Goal: Obtain resource: Obtain resource

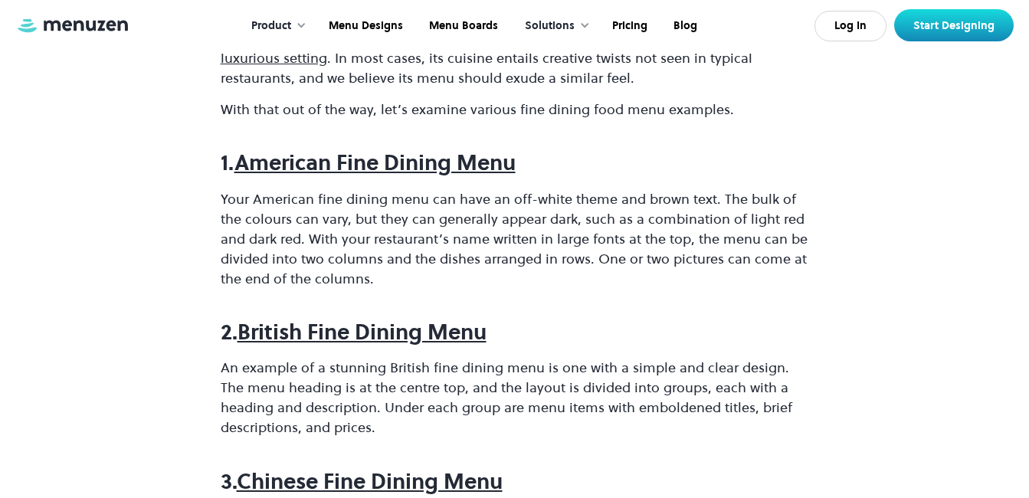
scroll to position [817, 0]
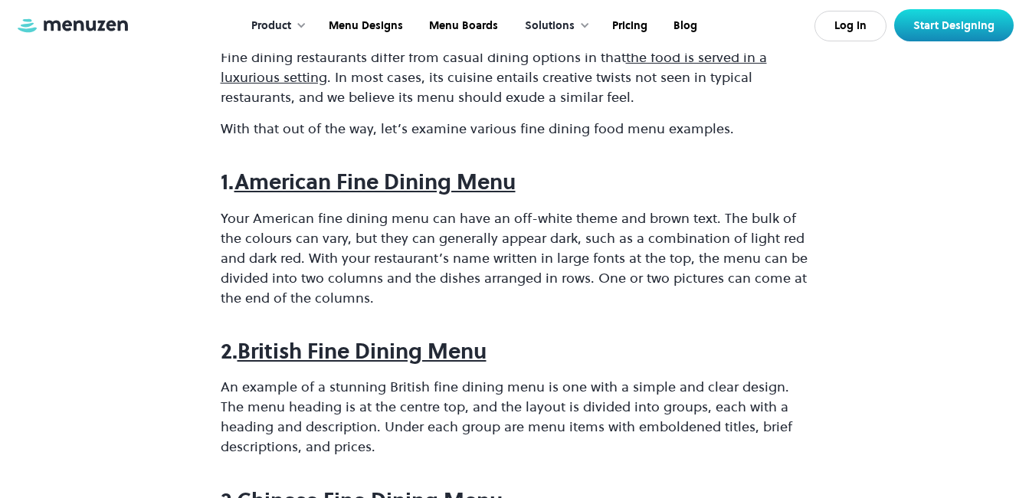
click at [458, 174] on strong "American Fine Dining Menu" at bounding box center [375, 181] width 281 height 29
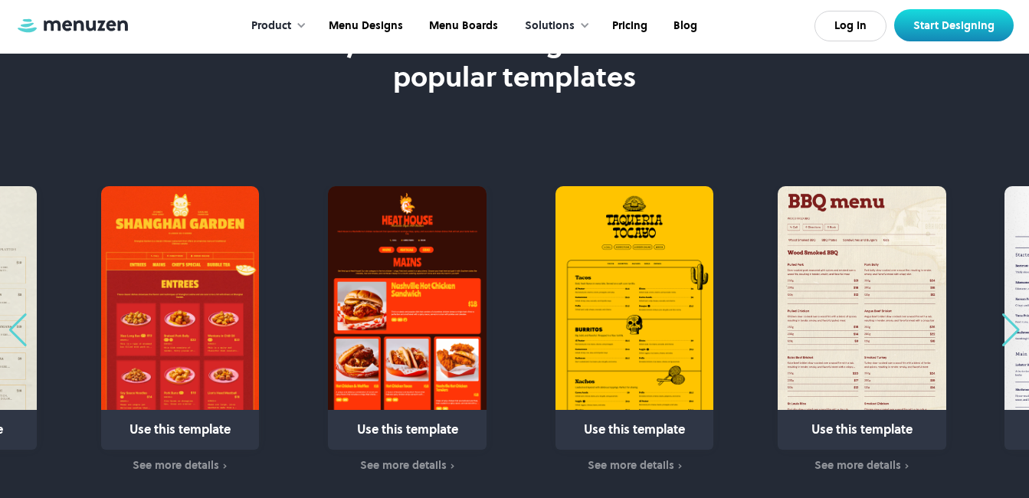
scroll to position [884, 0]
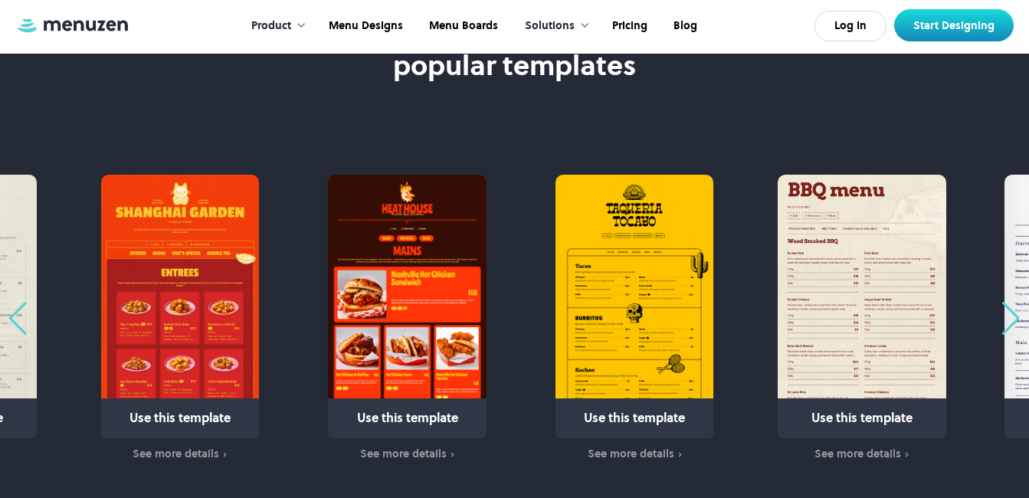
click at [1011, 321] on div "Next slide" at bounding box center [1011, 319] width 21 height 34
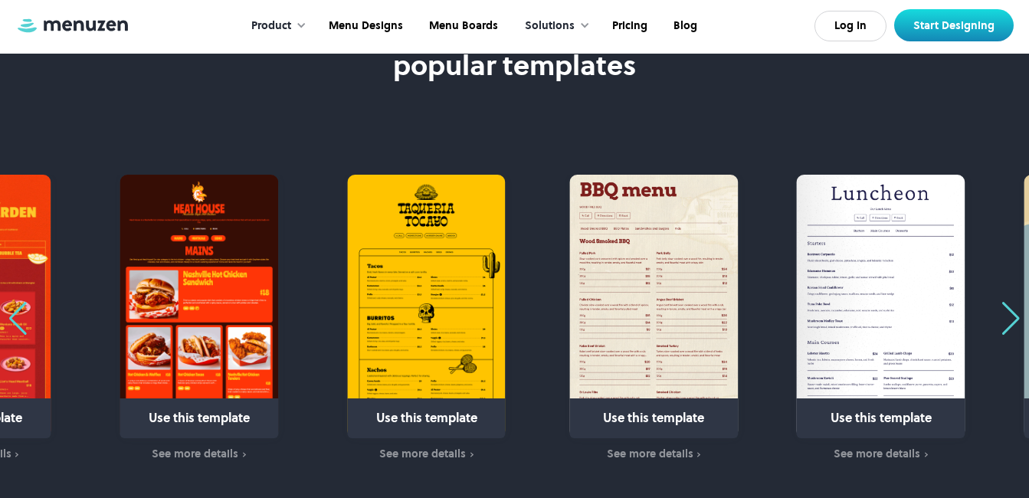
click at [1011, 321] on div "Next slide" at bounding box center [1011, 319] width 21 height 34
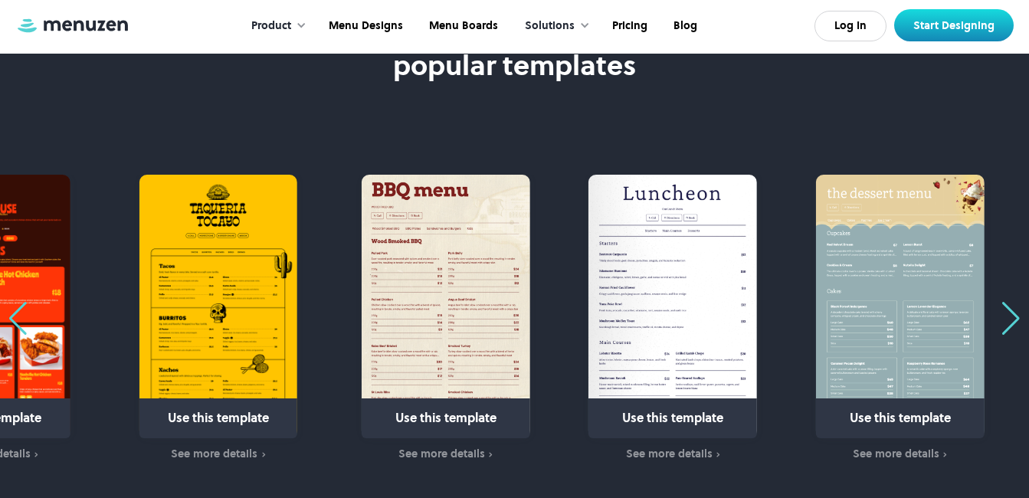
click at [21, 313] on div "Previous slide" at bounding box center [18, 319] width 21 height 34
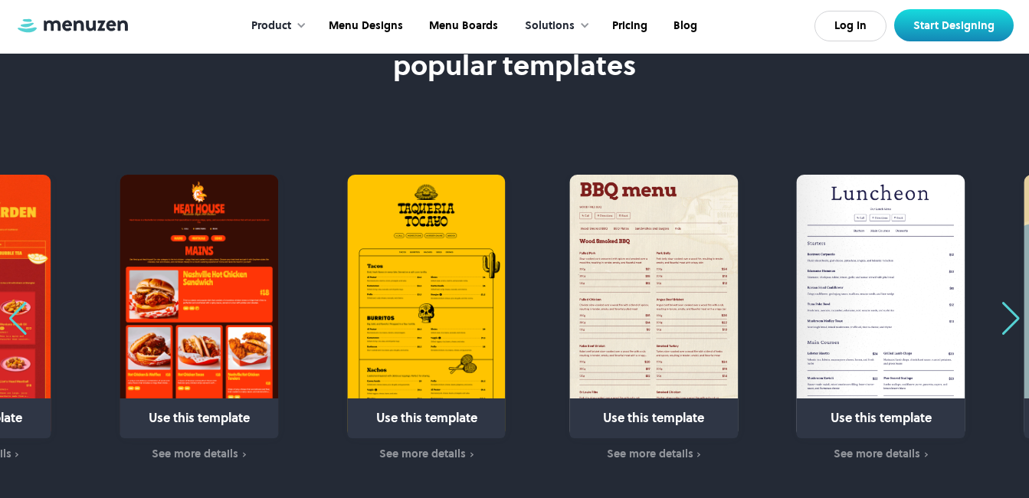
click at [21, 313] on div "Previous slide" at bounding box center [18, 319] width 21 height 34
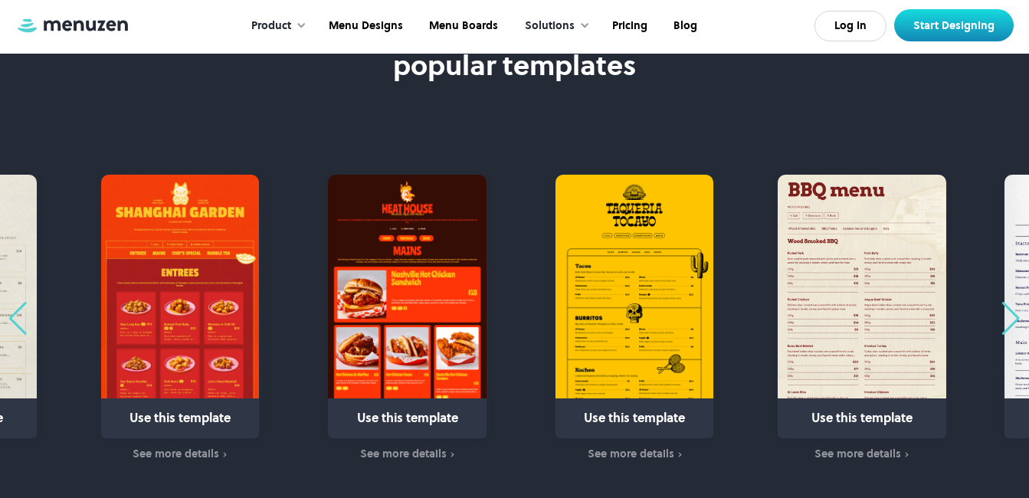
click at [21, 313] on div "Previous slide" at bounding box center [18, 319] width 21 height 34
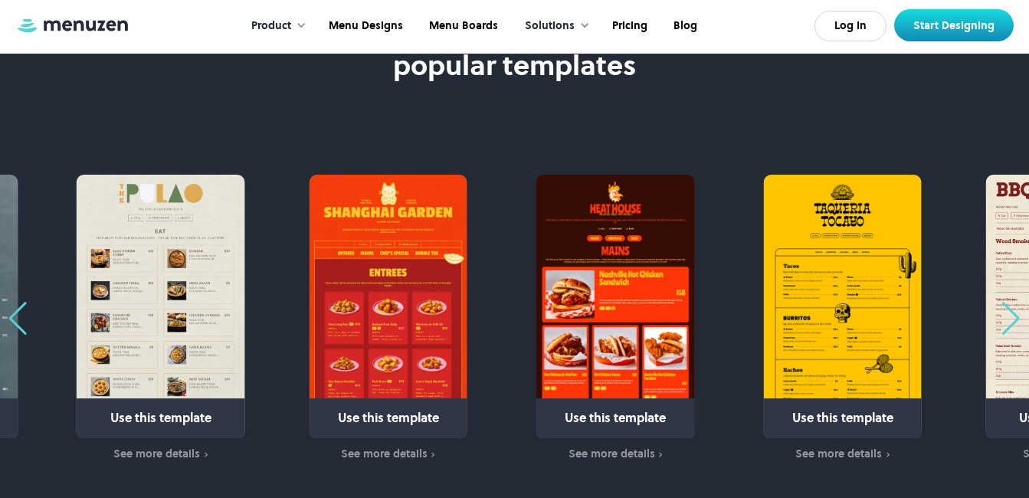
click at [21, 313] on div "Previous slide" at bounding box center [18, 319] width 21 height 34
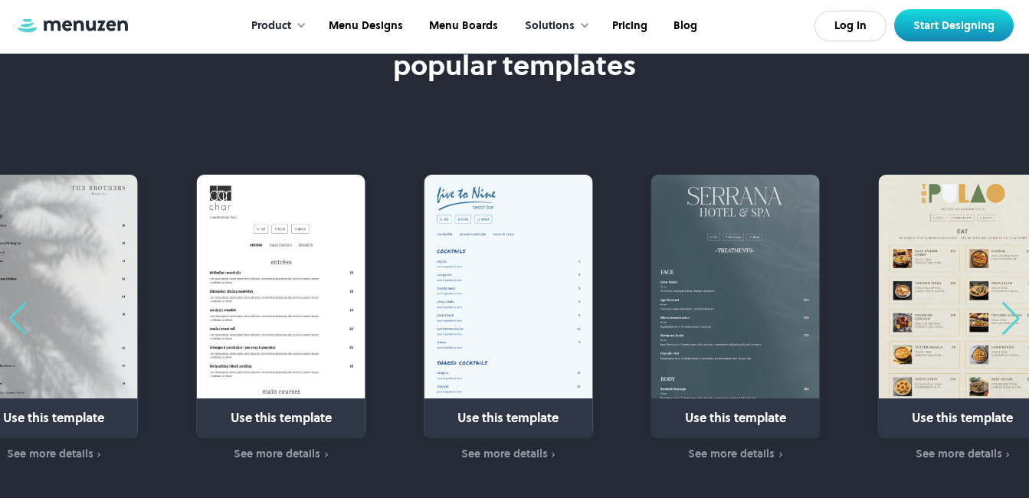
click at [1014, 309] on div "Next slide" at bounding box center [1011, 319] width 21 height 34
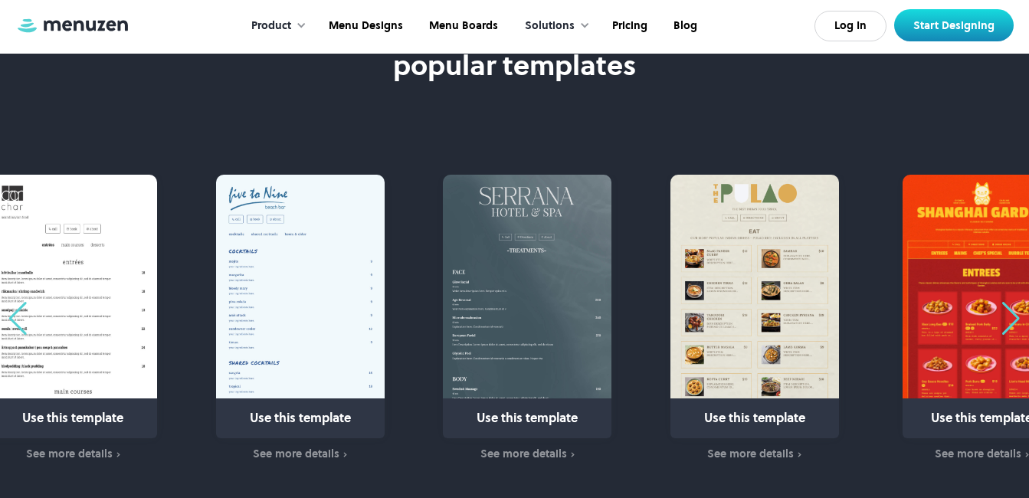
click at [18, 319] on div "Previous slide" at bounding box center [18, 319] width 21 height 34
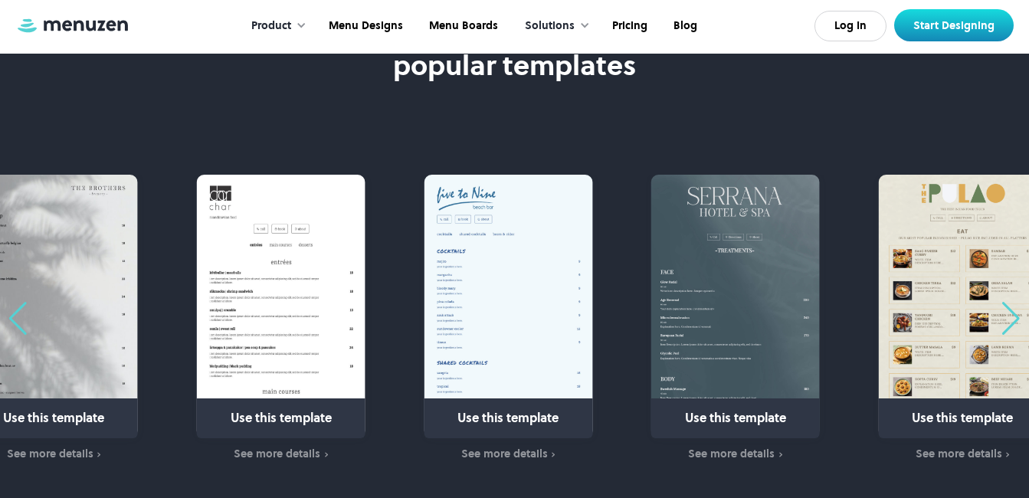
click at [18, 319] on div "Previous slide" at bounding box center [18, 319] width 21 height 34
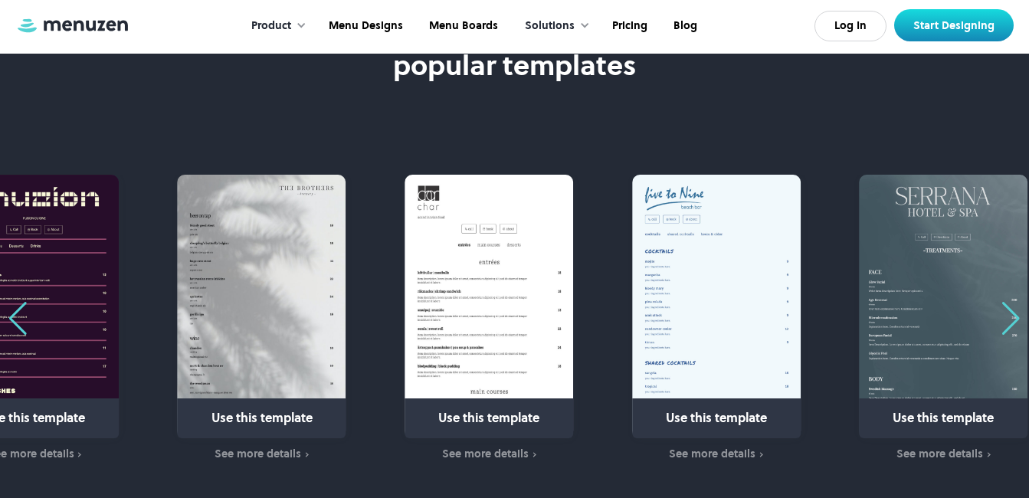
click at [18, 319] on div "Previous slide" at bounding box center [18, 319] width 21 height 34
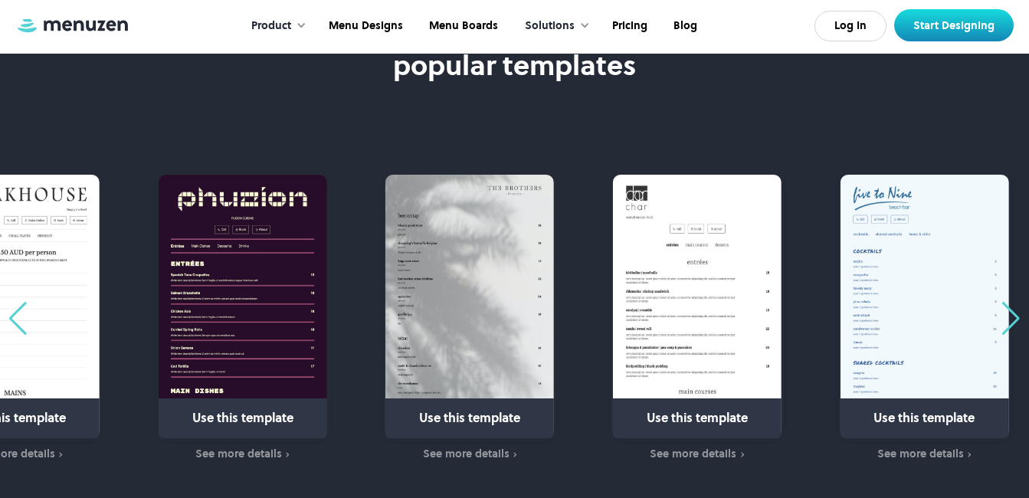
click at [18, 319] on div "Previous slide" at bounding box center [18, 319] width 21 height 34
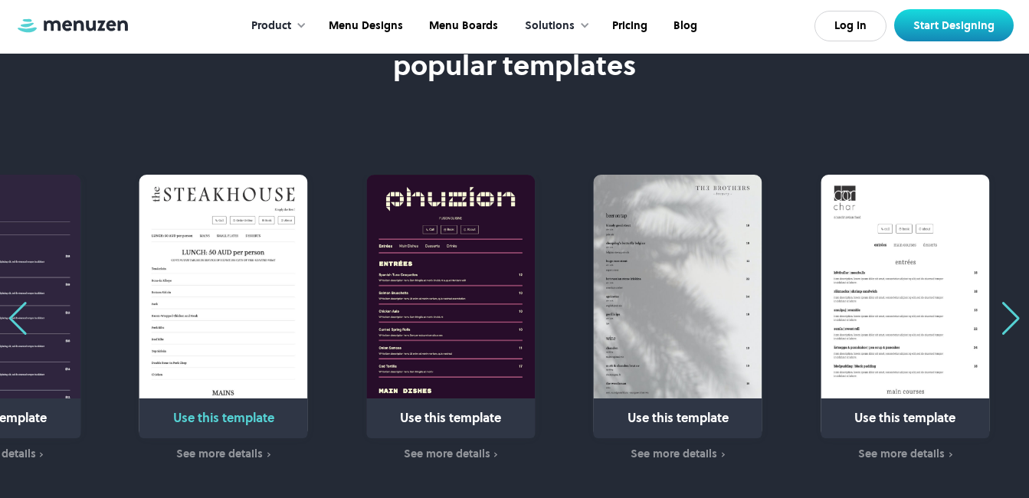
click at [197, 303] on img "25 / 31" at bounding box center [223, 307] width 169 height 264
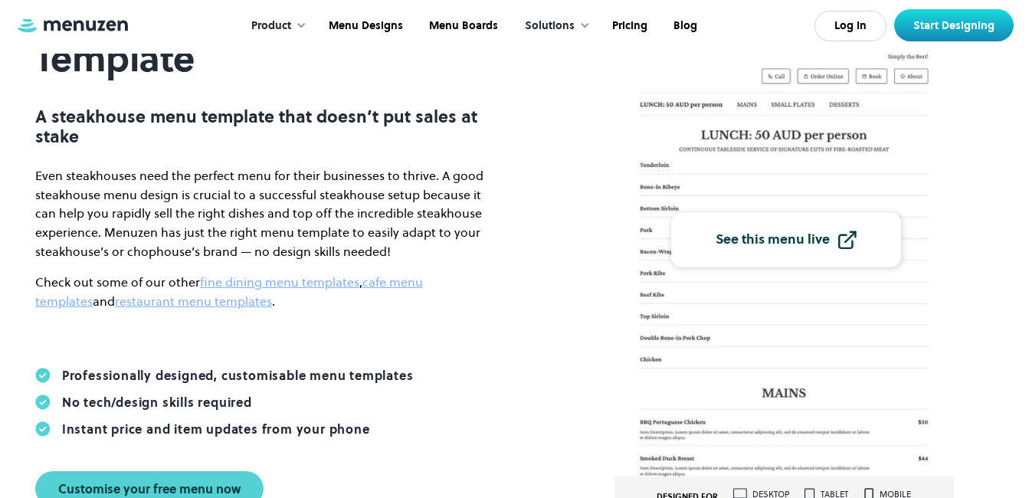
scroll to position [121, 0]
